Goal: Check status

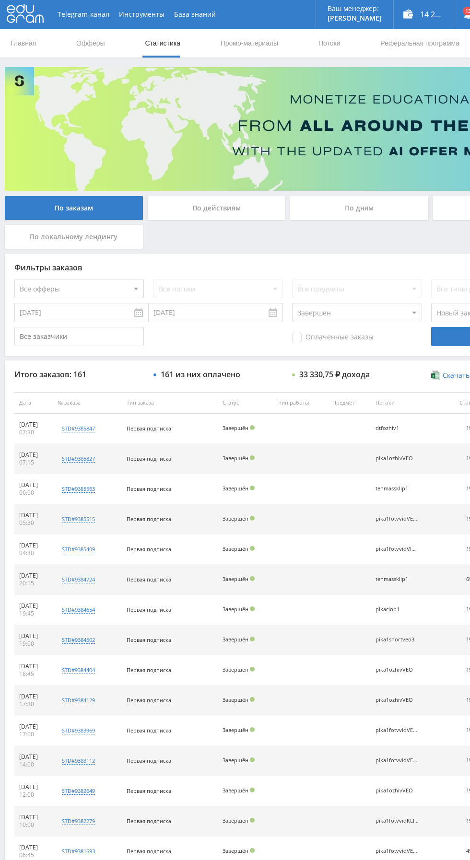
select select "3"
select select "2"
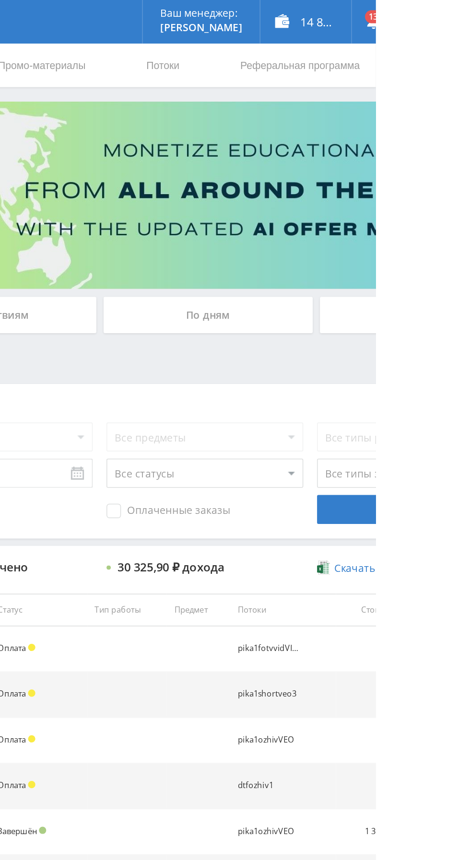
click at [314, 205] on div "По дням" at bounding box center [359, 208] width 138 height 24
click at [0, 0] on input "По дням" at bounding box center [0, 0] width 0 height 0
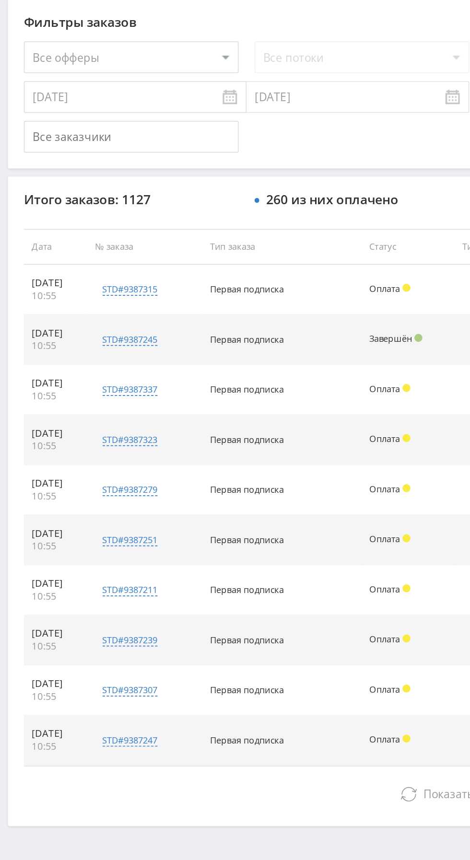
click at [155, 734] on button "Показать ещё 10 из 1117" at bounding box center [287, 733] width 547 height 19
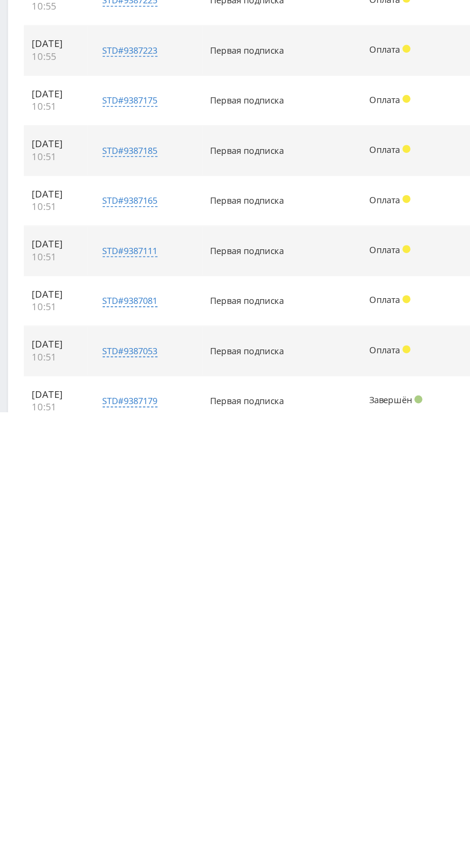
scroll to position [169, 0]
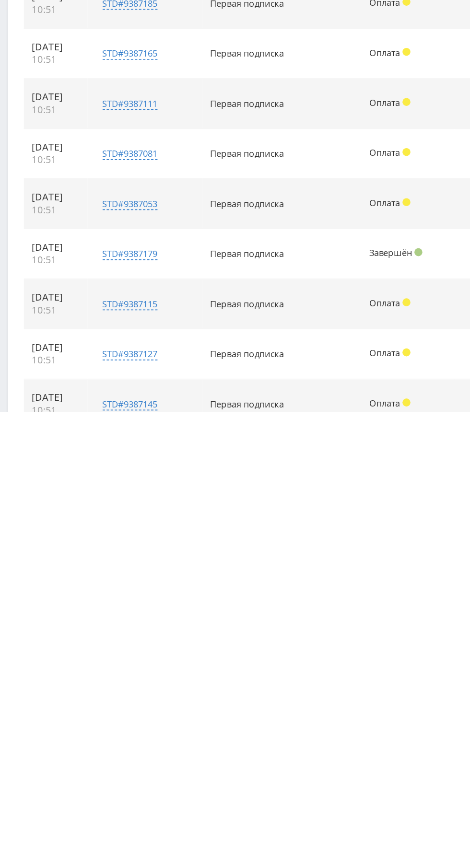
scroll to position [379, 0]
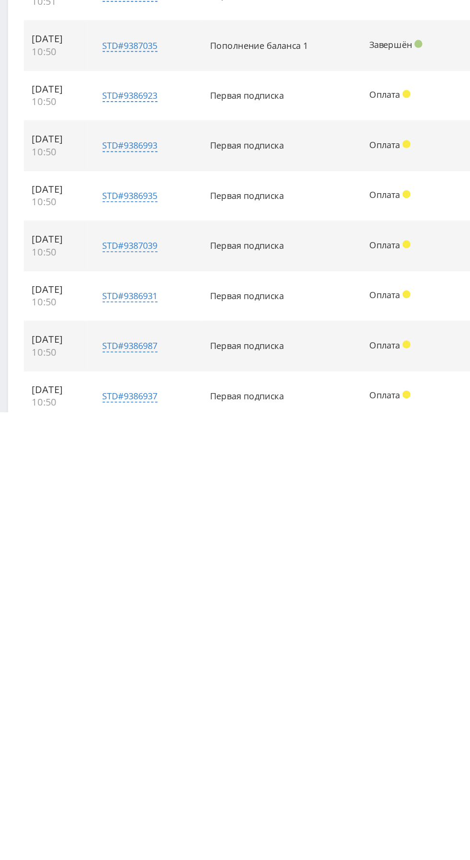
scroll to position [560, 0]
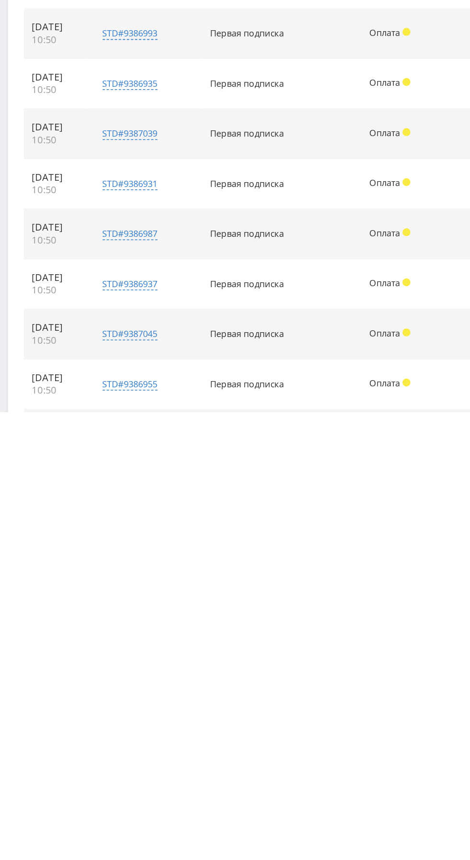
scroll to position [861, 0]
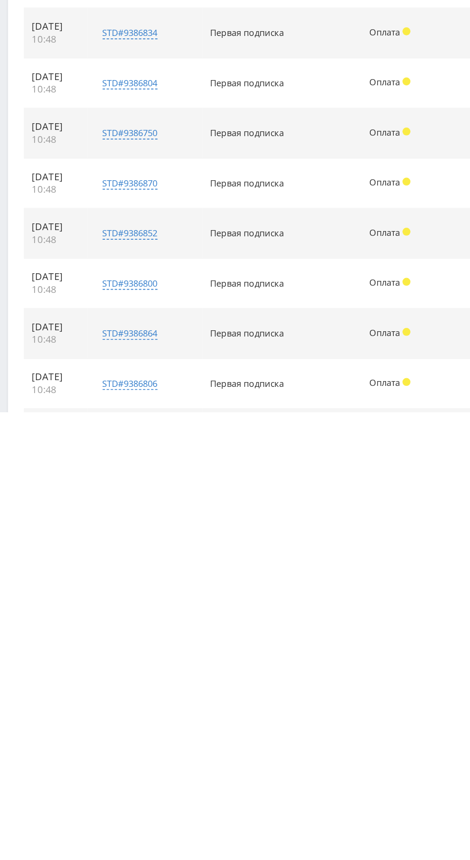
scroll to position [1131, 0]
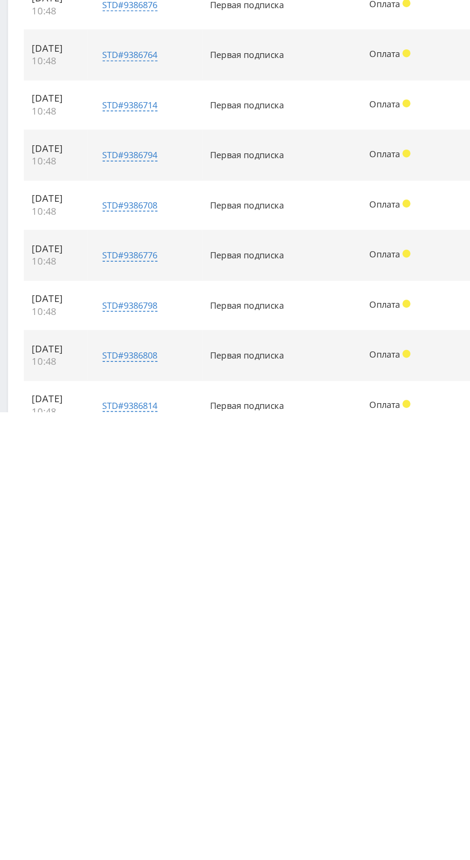
scroll to position [1402, 0]
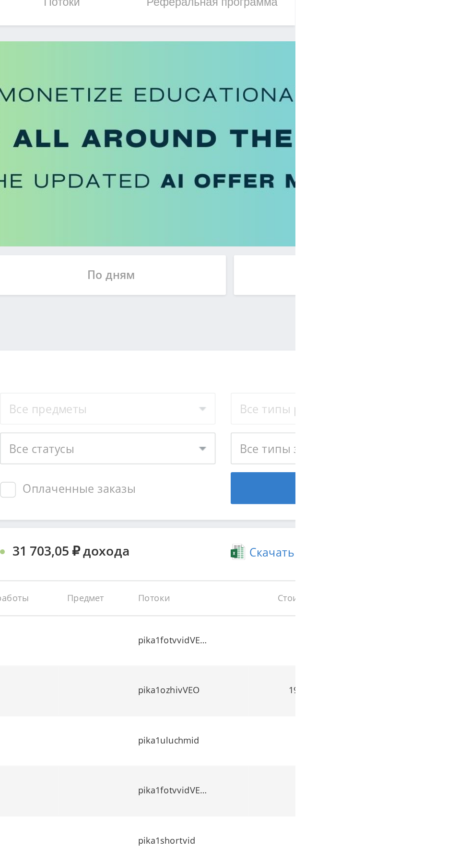
scroll to position [0, 0]
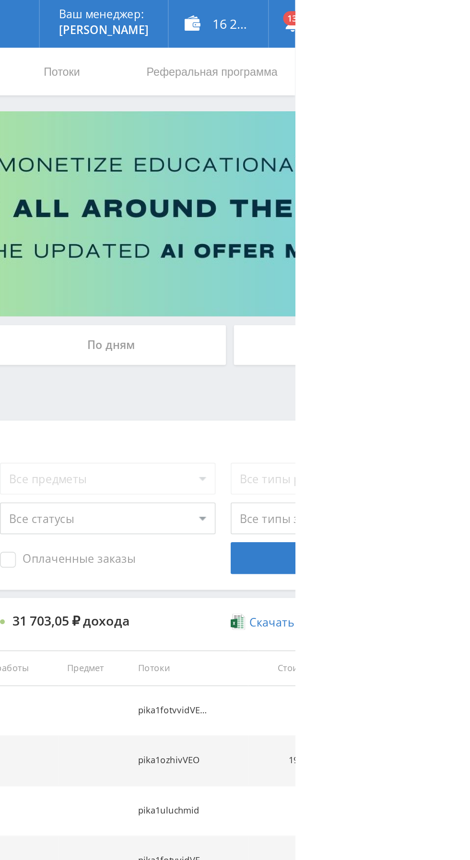
click at [391, 201] on div "По дням" at bounding box center [359, 208] width 138 height 24
click at [0, 0] on input "По дням" at bounding box center [0, 0] width 0 height 0
